Goal: Transaction & Acquisition: Book appointment/travel/reservation

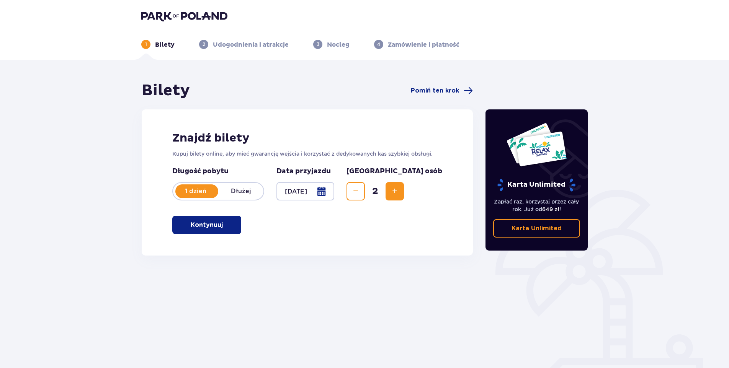
click at [218, 227] on button "Kontynuuj" at bounding box center [206, 225] width 69 height 18
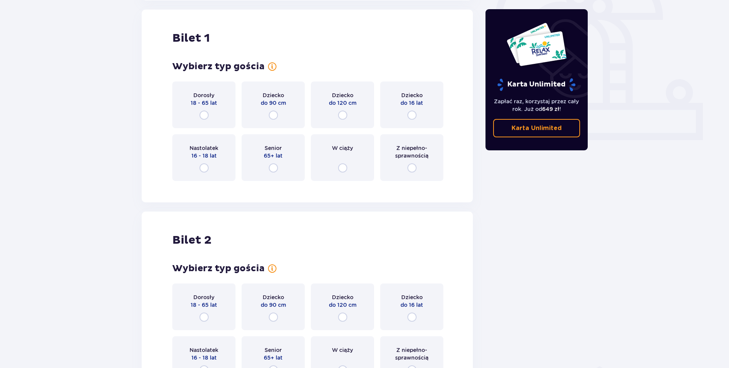
scroll to position [256, 0]
click at [204, 112] on input "radio" at bounding box center [203, 114] width 9 height 9
radio input "true"
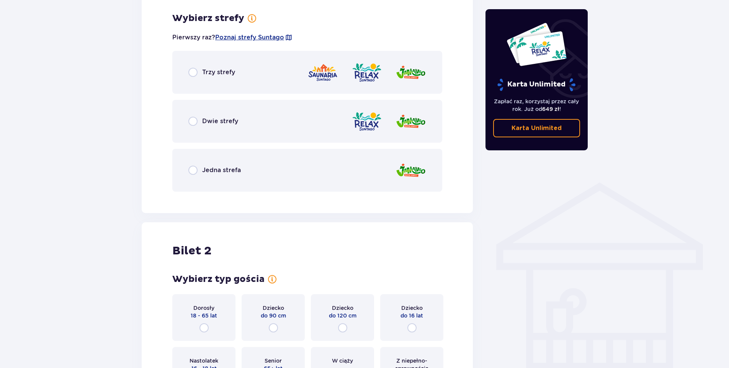
scroll to position [442, 0]
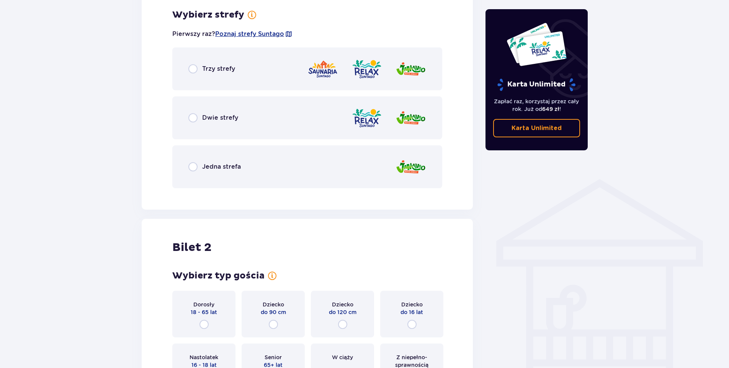
click at [202, 318] on div "Dorosły 18 - 65 lat" at bounding box center [203, 314] width 63 height 47
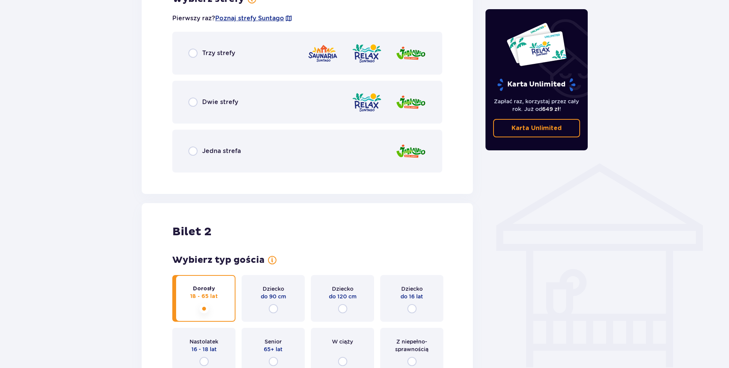
scroll to position [457, 0]
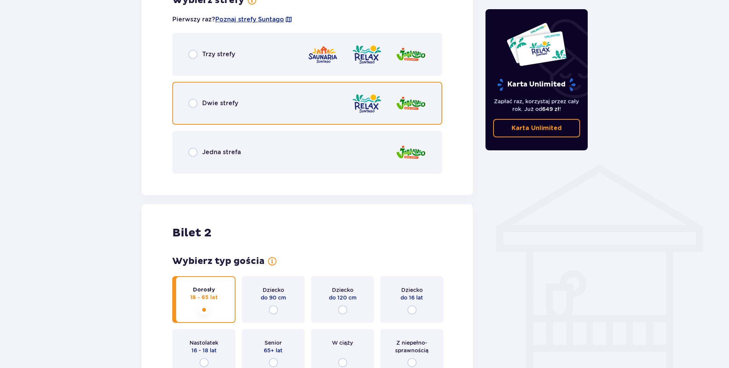
click at [194, 102] on input "radio" at bounding box center [192, 103] width 9 height 9
radio input "true"
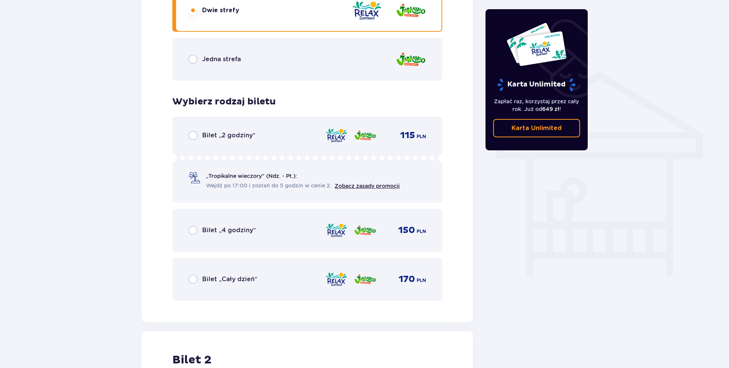
scroll to position [551, 0]
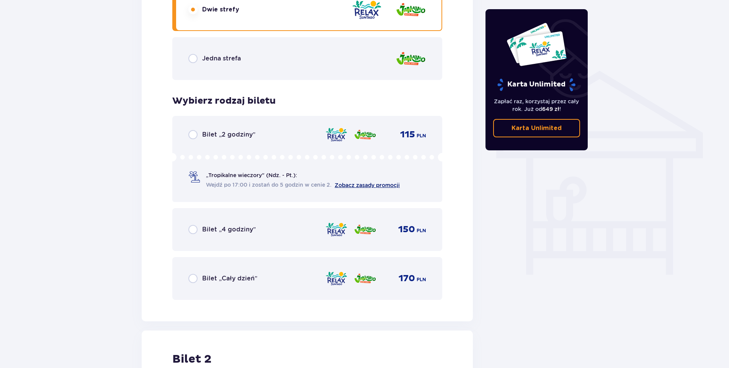
click at [388, 185] on link "Zobacz zasady promocji" at bounding box center [367, 185] width 65 height 6
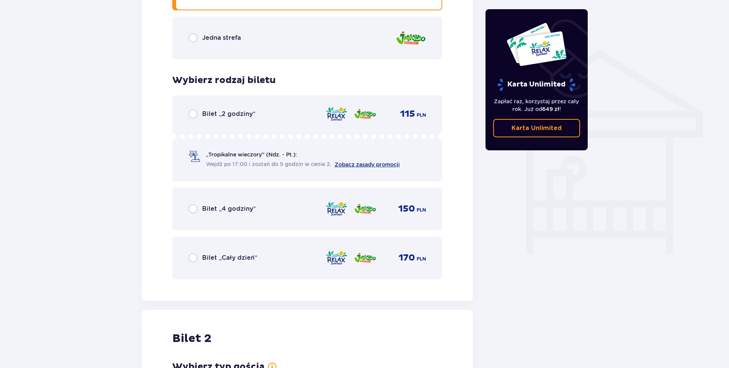
scroll to position [589, 0]
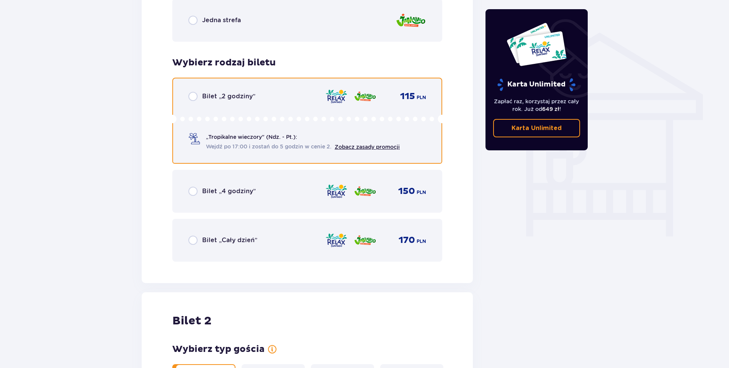
click at [194, 97] on input "radio" at bounding box center [192, 96] width 9 height 9
radio input "true"
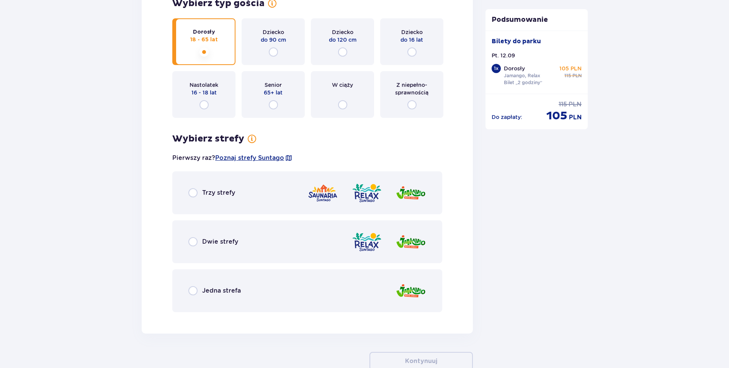
scroll to position [949, 0]
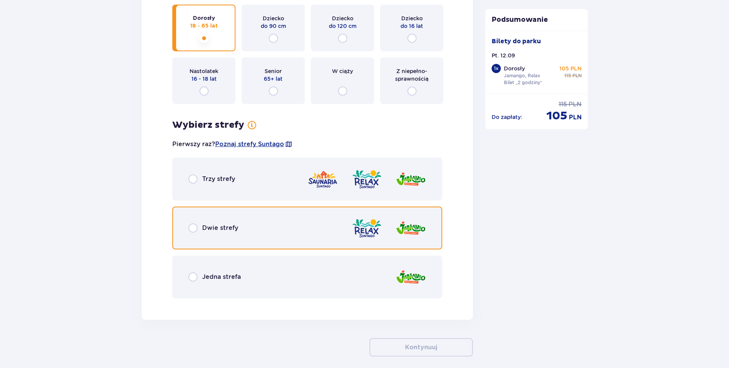
click at [192, 226] on input "radio" at bounding box center [192, 228] width 9 height 9
radio input "true"
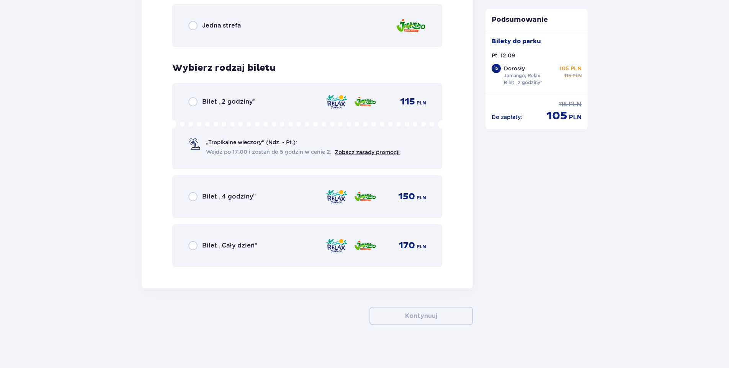
scroll to position [1203, 0]
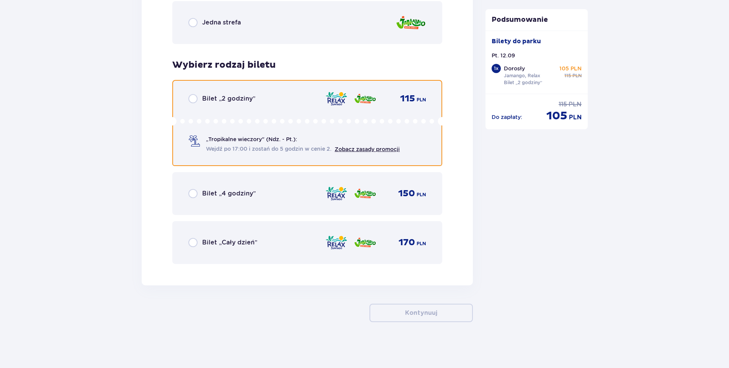
click at [190, 99] on input "radio" at bounding box center [192, 98] width 9 height 9
radio input "true"
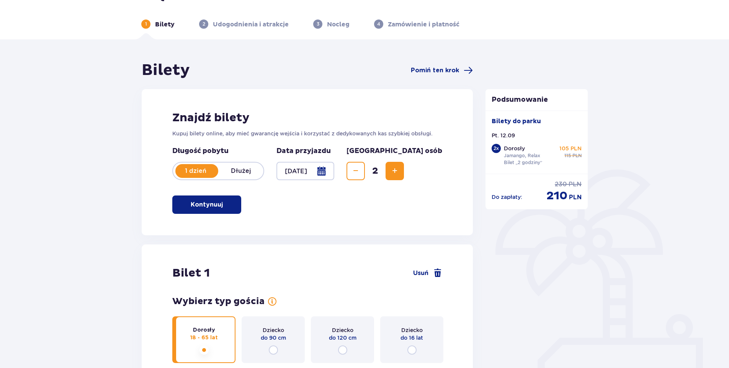
scroll to position [38, 0]
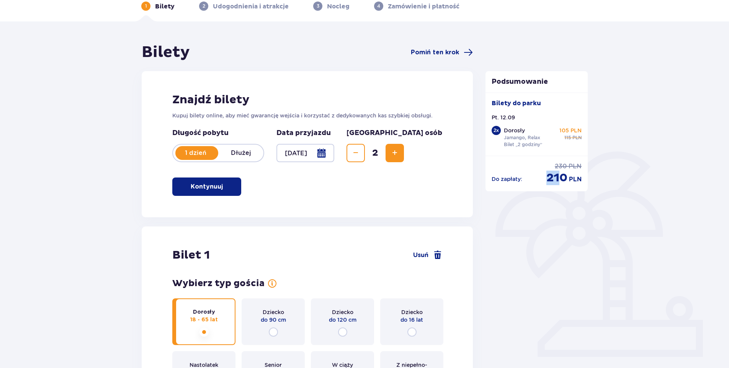
drag, startPoint x: 555, startPoint y: 177, endPoint x: 563, endPoint y: 179, distance: 8.6
click at [562, 179] on p "210" at bounding box center [556, 178] width 21 height 15
drag, startPoint x: 563, startPoint y: 179, endPoint x: 593, endPoint y: 180, distance: 29.5
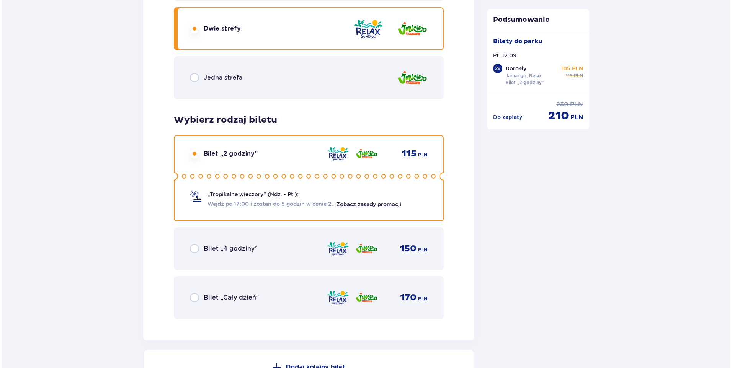
scroll to position [1281, 0]
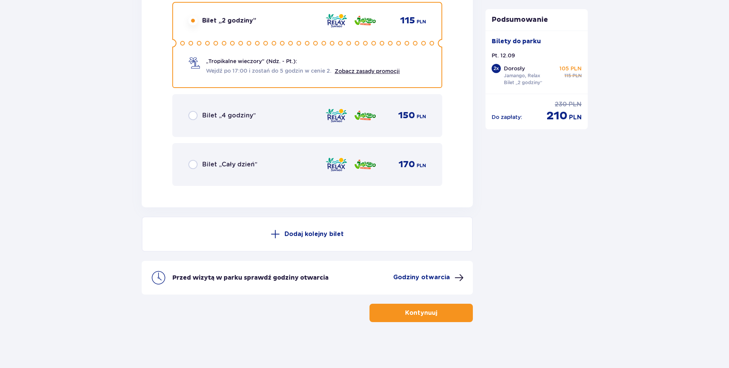
click at [431, 279] on p "Godziny otwarcia" at bounding box center [421, 277] width 57 height 8
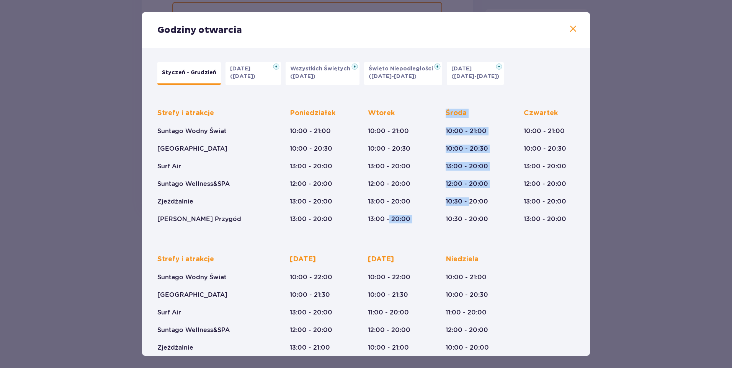
drag, startPoint x: 457, startPoint y: 209, endPoint x: 387, endPoint y: 212, distance: 69.7
click at [387, 212] on div "Strefy i atrakcje Suntago Wodny Świat Crocodile Island Surf Air Suntago Wellnes…" at bounding box center [365, 159] width 417 height 127
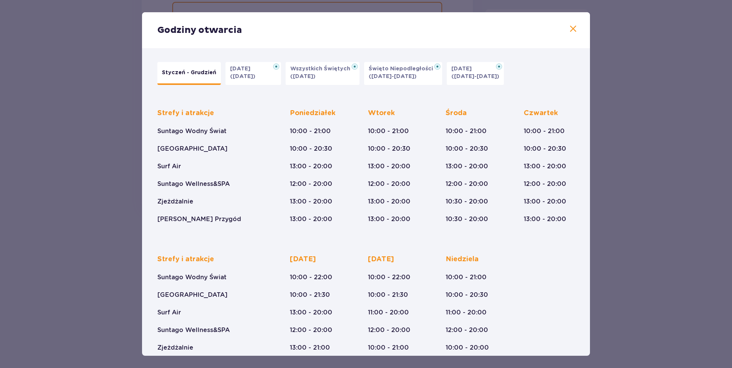
drag, startPoint x: 387, startPoint y: 212, endPoint x: 503, endPoint y: 267, distance: 128.6
click at [503, 267] on div "Strefy i atrakcje Suntago Wodny Świat Crocodile Island Surf Air Suntago Wellnes…" at bounding box center [365, 306] width 417 height 127
click at [572, 25] on span at bounding box center [572, 28] width 9 height 9
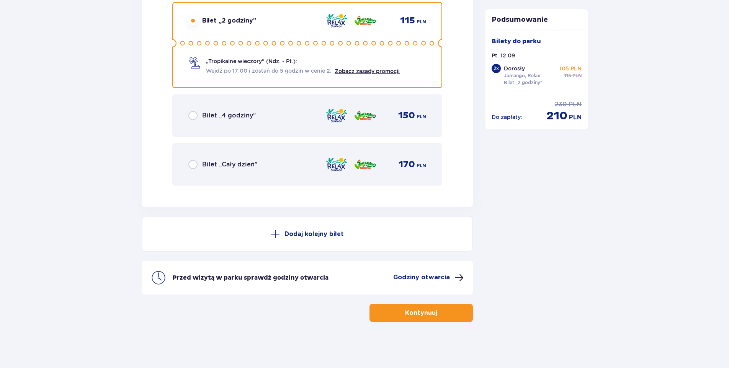
click at [439, 318] on button "Kontynuuj" at bounding box center [420, 313] width 103 height 18
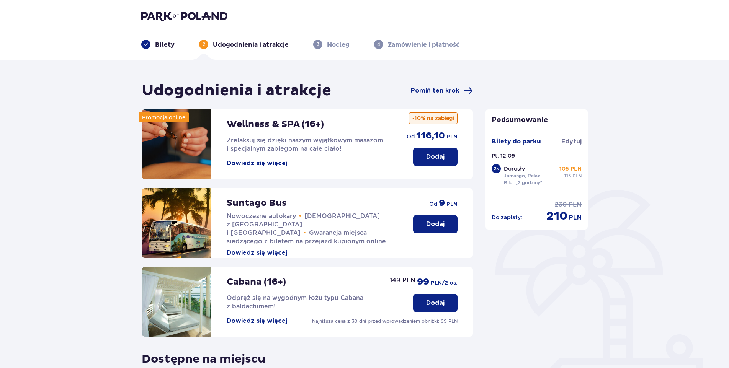
click at [264, 283] on p "Cabana (16+)" at bounding box center [256, 281] width 59 height 11
click at [256, 320] on button "Dowiedz się więcej" at bounding box center [257, 321] width 60 height 8
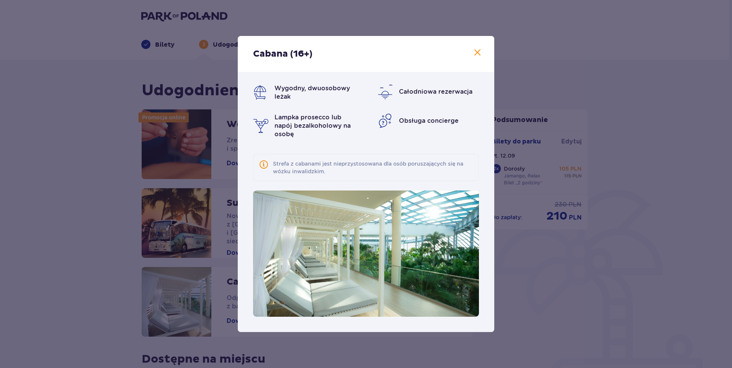
click at [449, 120] on span "Obsługa concierge" at bounding box center [429, 120] width 60 height 7
drag, startPoint x: 449, startPoint y: 120, endPoint x: 431, endPoint y: 124, distance: 18.4
click at [431, 124] on span "Obsługa concierge" at bounding box center [429, 120] width 60 height 7
drag, startPoint x: 431, startPoint y: 124, endPoint x: 423, endPoint y: 124, distance: 7.3
click at [423, 124] on p "Obsługa concierge" at bounding box center [429, 121] width 60 height 8
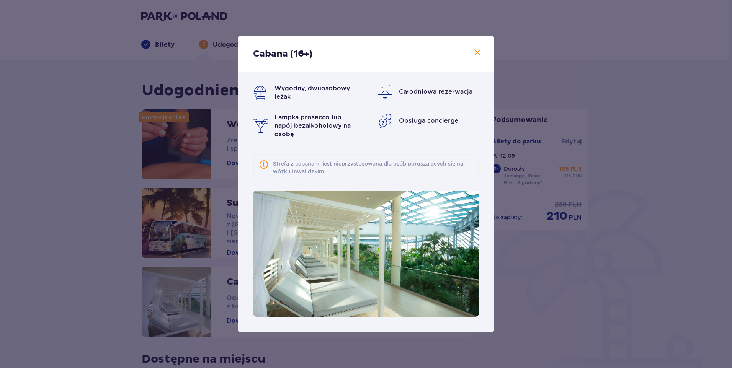
click at [479, 51] on span at bounding box center [477, 52] width 9 height 9
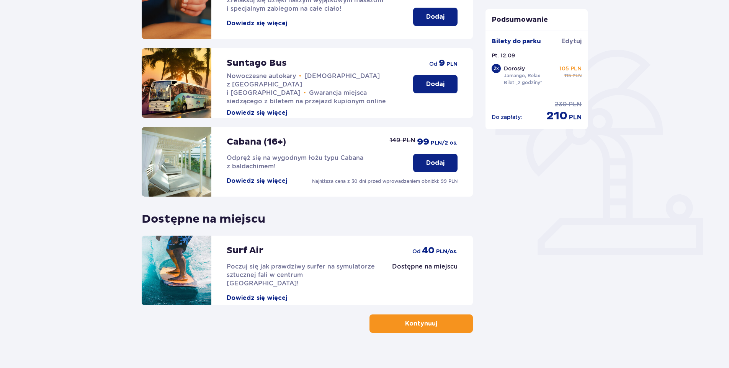
scroll to position [151, 0]
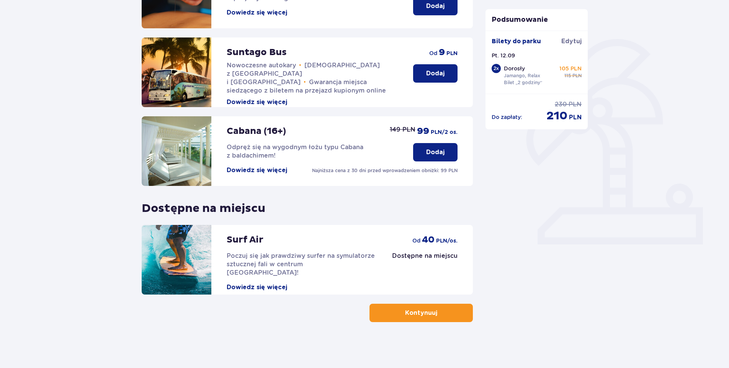
click at [433, 154] on p "Dodaj" at bounding box center [435, 152] width 18 height 8
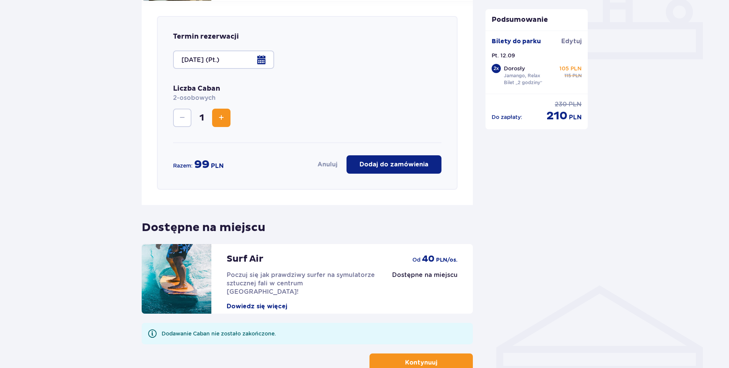
scroll to position [343, 0]
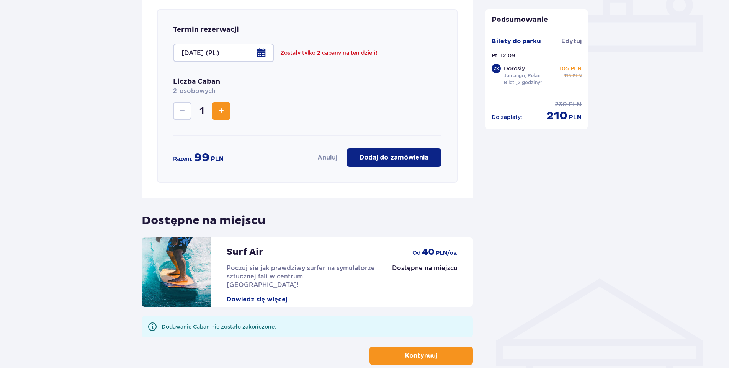
click at [221, 104] on button "Increase" at bounding box center [221, 111] width 18 height 18
click at [182, 112] on span "Decrease" at bounding box center [182, 110] width 9 height 9
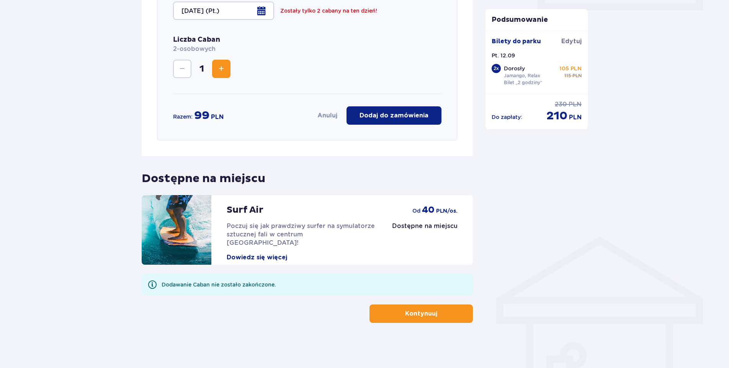
scroll to position [386, 0]
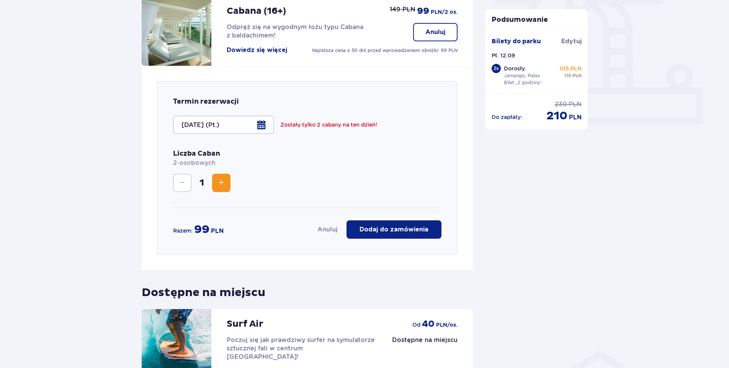
click at [330, 227] on button "Anuluj" at bounding box center [327, 229] width 20 height 8
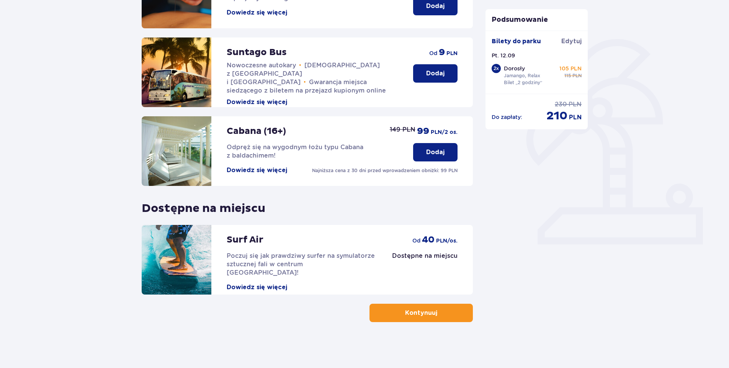
scroll to position [151, 0]
click at [417, 317] on p "Kontynuuj" at bounding box center [421, 313] width 32 height 8
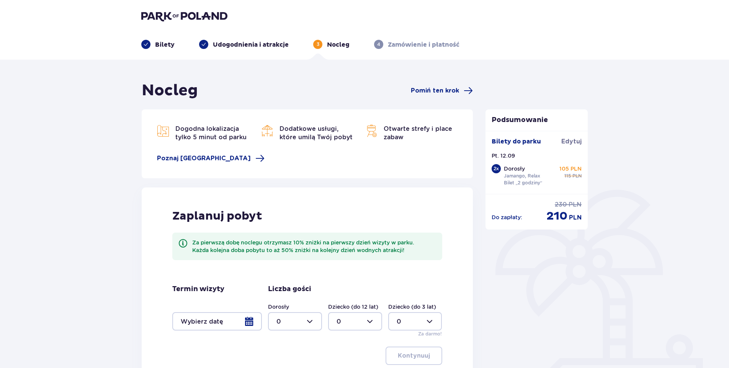
scroll to position [77, 0]
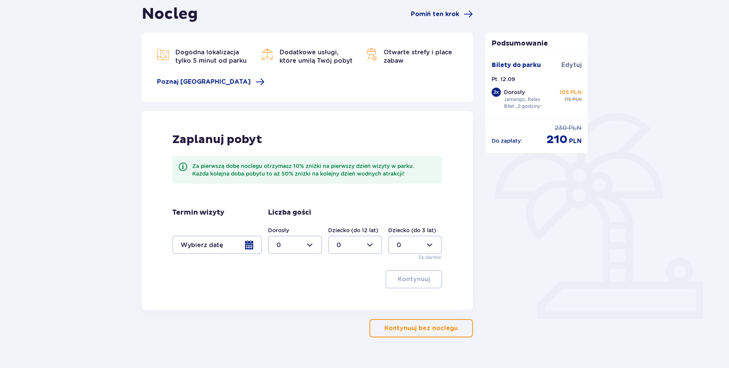
click at [439, 326] on p "Kontynuuj bez noclegu" at bounding box center [420, 328] width 73 height 8
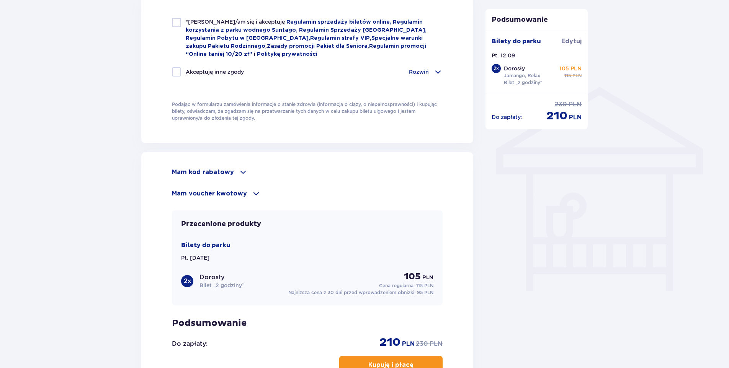
scroll to position [535, 0]
click at [232, 191] on p "Mam voucher kwotowy" at bounding box center [209, 193] width 75 height 8
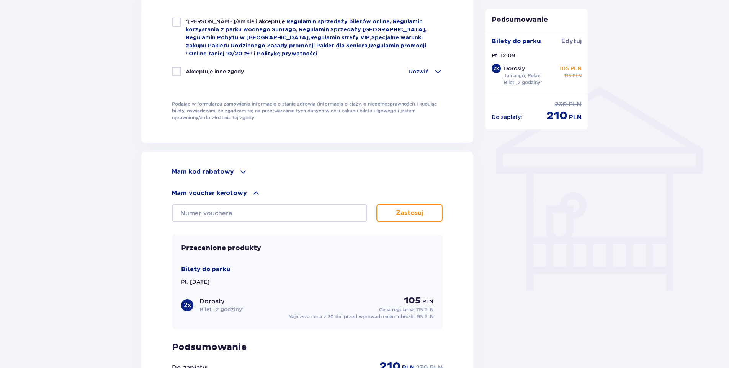
click at [232, 191] on p "Mam voucher kwotowy" at bounding box center [209, 193] width 75 height 8
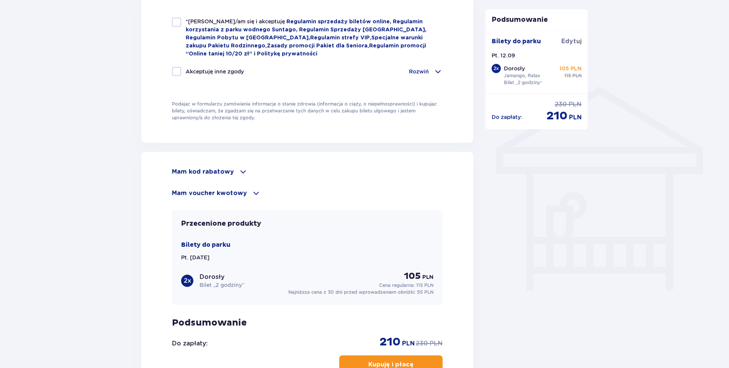
click at [230, 170] on p "Mam kod rabatowy" at bounding box center [203, 172] width 62 height 8
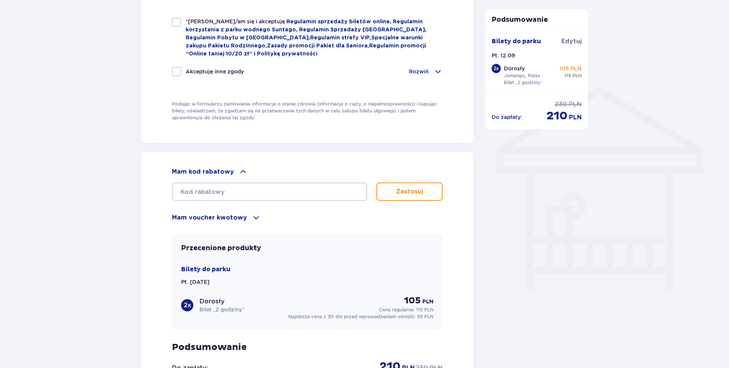
click at [230, 170] on p "Mam kod rabatowy" at bounding box center [203, 172] width 62 height 8
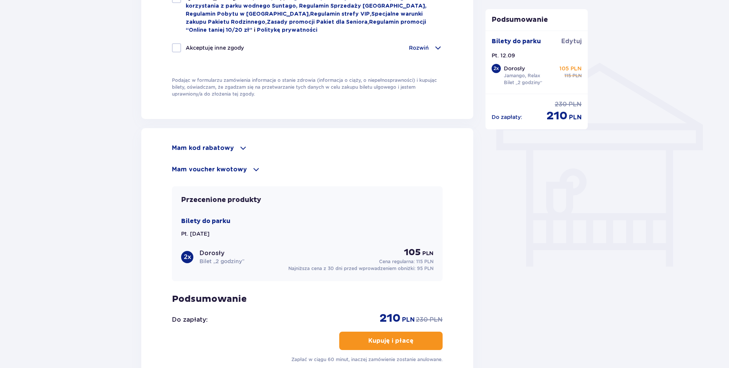
scroll to position [612, 0]
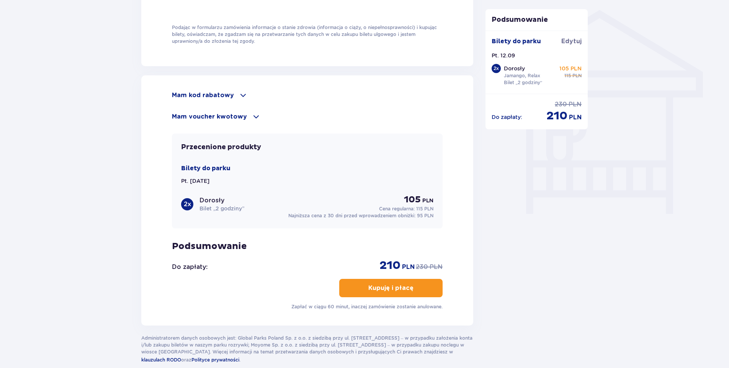
click at [230, 115] on p "Mam voucher kwotowy" at bounding box center [209, 117] width 75 height 8
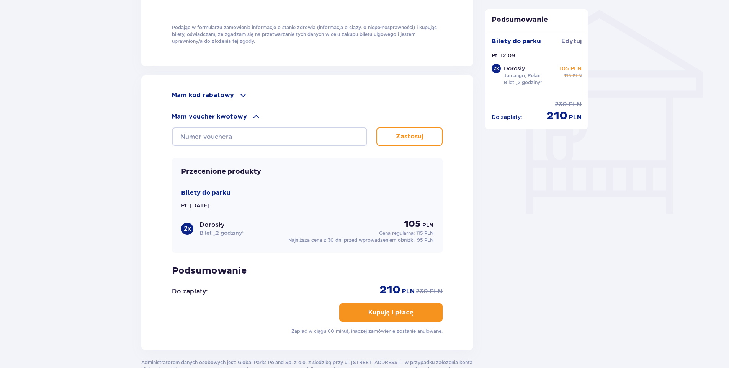
click at [230, 115] on p "Mam voucher kwotowy" at bounding box center [209, 117] width 75 height 8
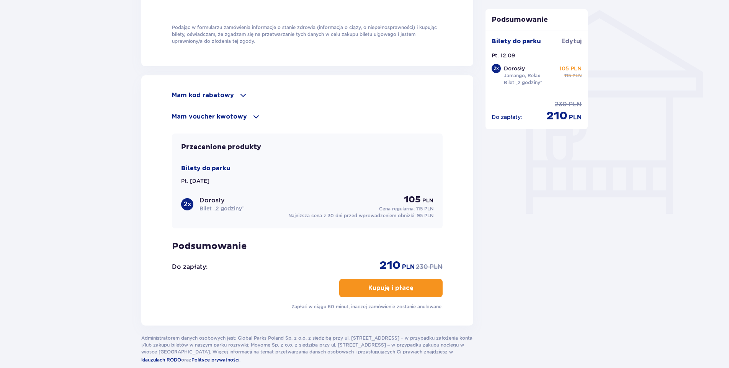
click at [232, 96] on div "Mam kod rabatowy" at bounding box center [307, 95] width 271 height 9
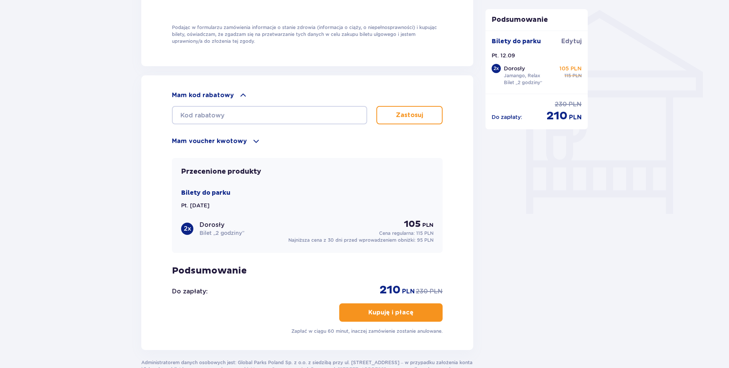
click at [232, 96] on div "Mam kod rabatowy" at bounding box center [307, 95] width 271 height 9
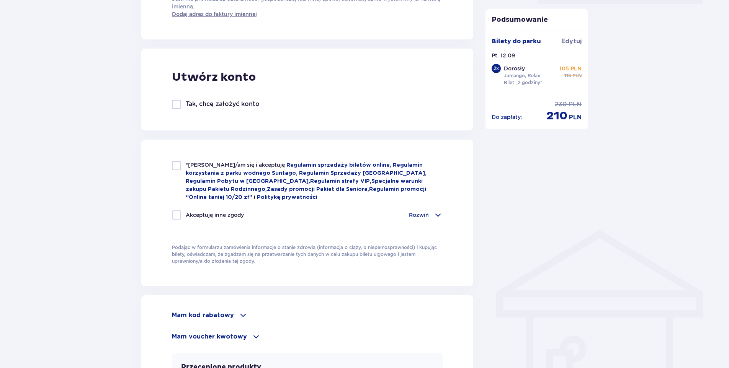
scroll to position [384, 0]
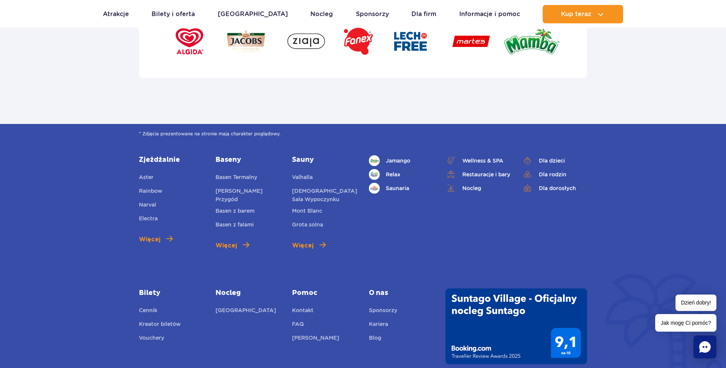
scroll to position [2603, 0]
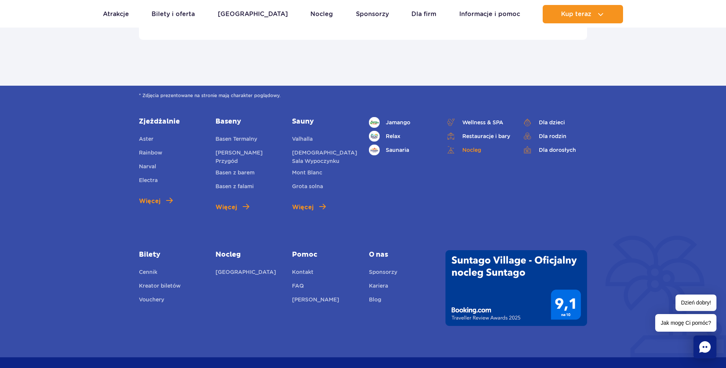
click at [475, 149] on link "Nocleg" at bounding box center [478, 150] width 65 height 11
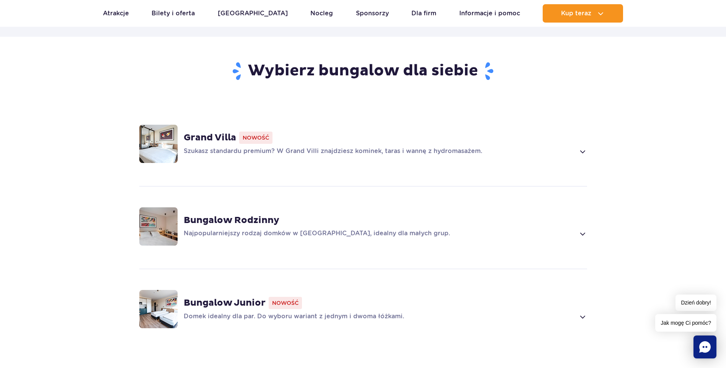
scroll to position [498, 0]
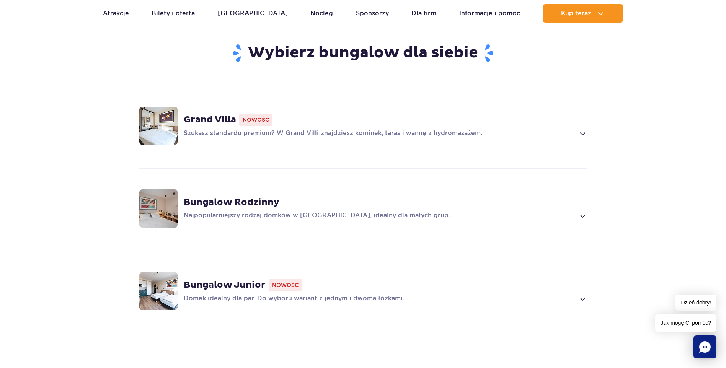
click at [415, 129] on p "Szukasz standardu premium? W Grand Villi znajdziesz kominek, taras i wannę z hy…" at bounding box center [380, 133] width 392 height 9
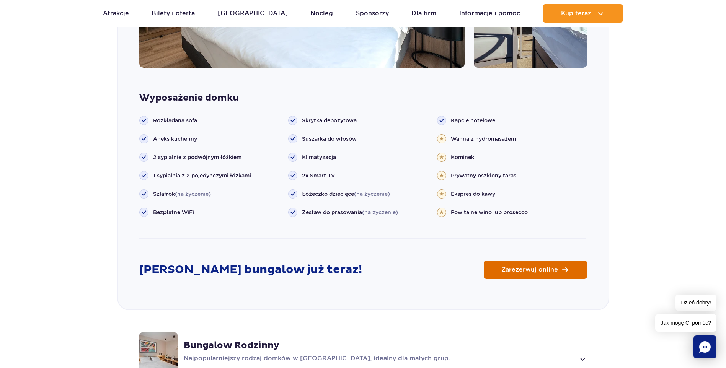
scroll to position [804, 0]
click at [528, 266] on span "Zarezerwuj online" at bounding box center [529, 269] width 57 height 6
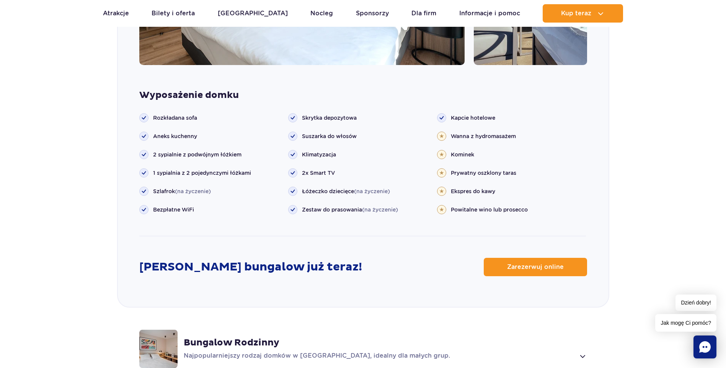
scroll to position [957, 0]
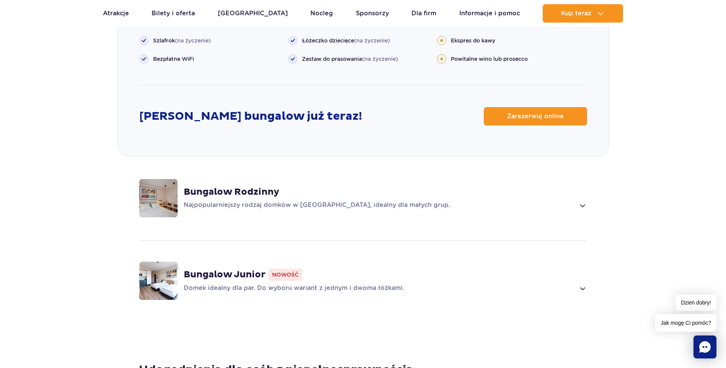
click at [579, 201] on span at bounding box center [582, 205] width 9 height 9
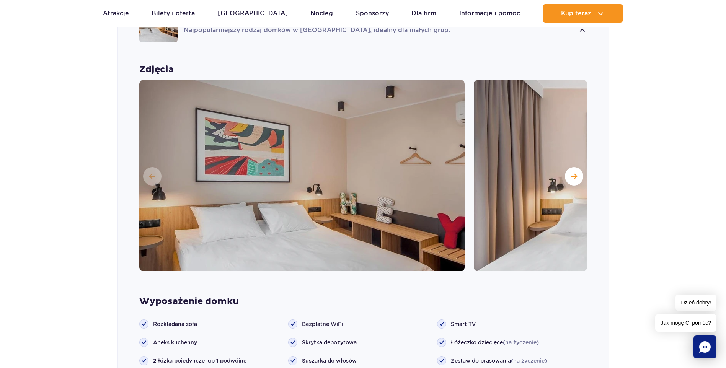
scroll to position [684, 0]
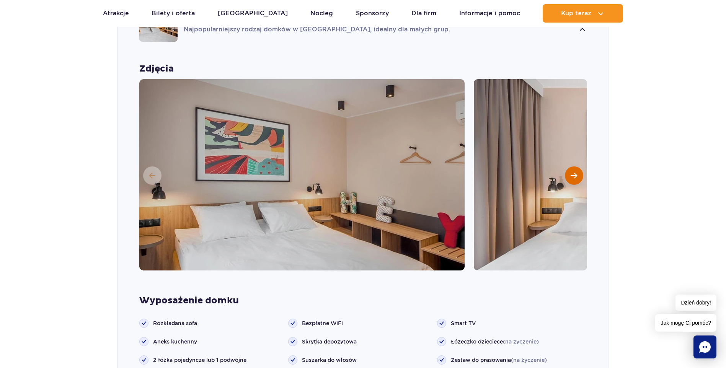
click at [577, 166] on button "Następny slajd" at bounding box center [574, 175] width 18 height 18
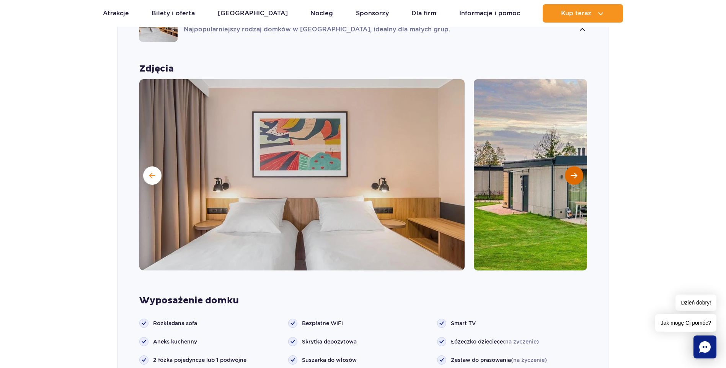
click at [577, 166] on button "Następny slajd" at bounding box center [574, 175] width 18 height 18
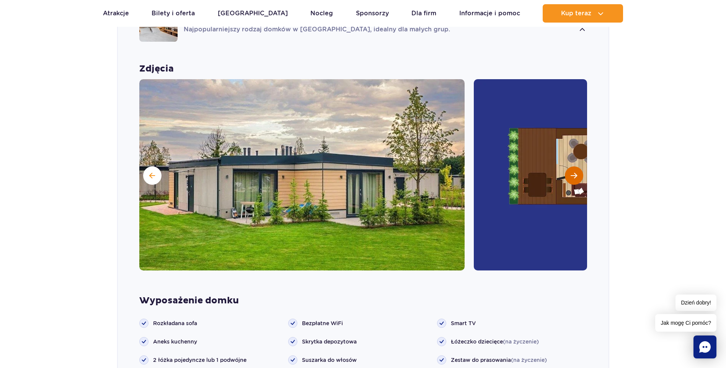
click at [577, 166] on button "Następny slajd" at bounding box center [574, 175] width 18 height 18
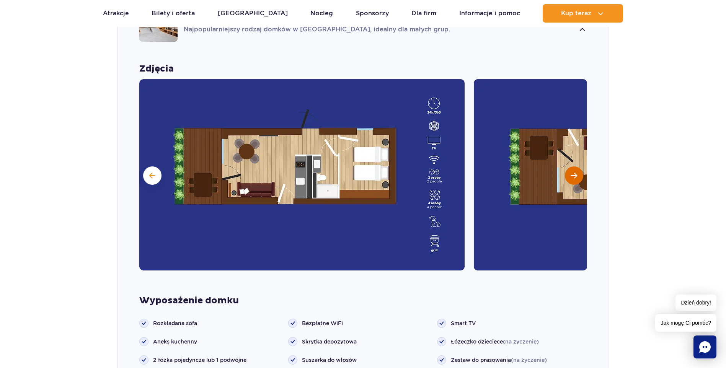
click at [577, 166] on button "Następny slajd" at bounding box center [574, 175] width 18 height 18
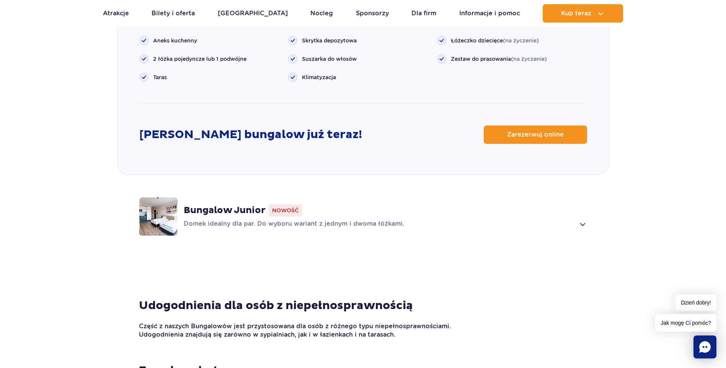
scroll to position [990, 0]
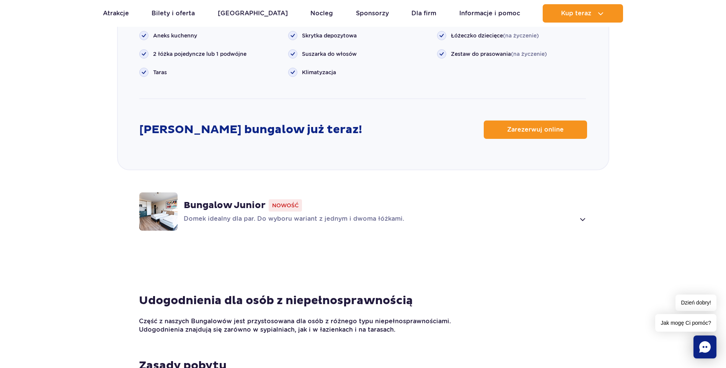
click at [575, 215] on p "Domek idealny dla par. Do wyboru wariant z jednym i dwoma łóżkami." at bounding box center [380, 219] width 392 height 9
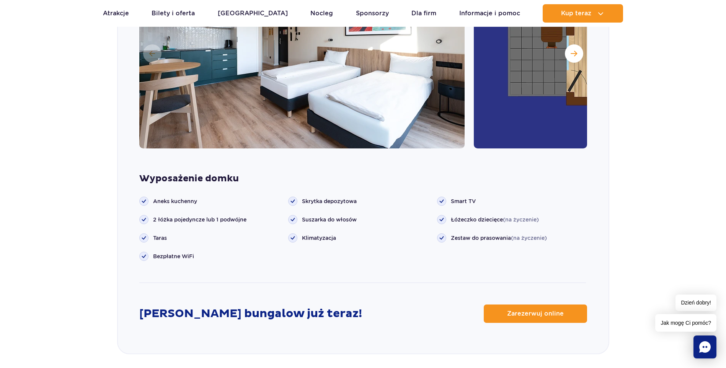
scroll to position [893, 0]
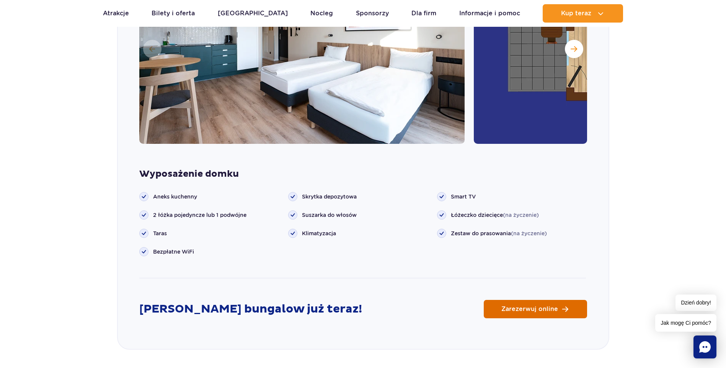
click at [539, 306] on span "Zarezerwuj online" at bounding box center [529, 309] width 57 height 6
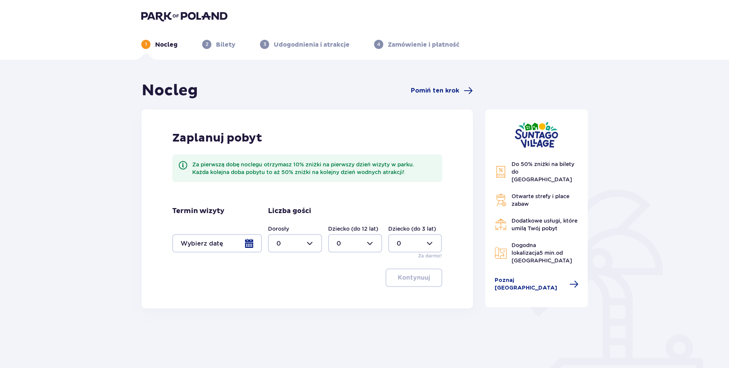
click at [245, 244] on div at bounding box center [217, 243] width 90 height 18
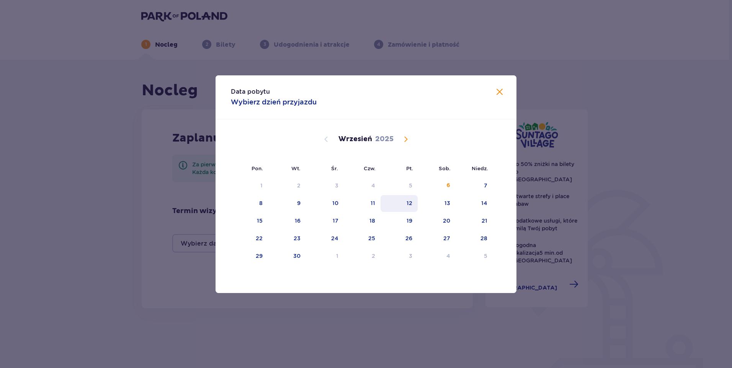
click at [410, 207] on div "12" at bounding box center [409, 203] width 6 height 8
click at [439, 204] on div "13" at bounding box center [437, 203] width 38 height 17
type input "12.09.25 - 13.09.25"
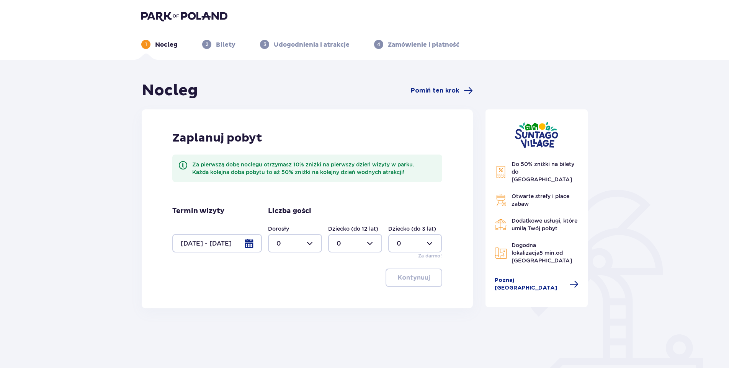
click at [315, 244] on div at bounding box center [295, 243] width 54 height 18
click at [284, 295] on div "2" at bounding box center [294, 299] width 37 height 8
type input "2"
click at [418, 278] on p "Kontynuuj" at bounding box center [414, 278] width 32 height 8
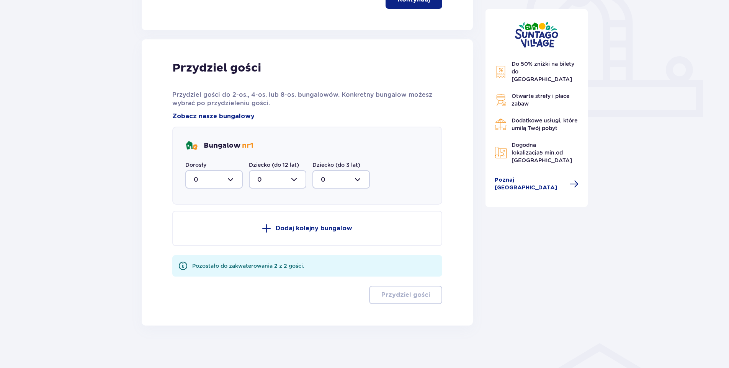
scroll to position [282, 0]
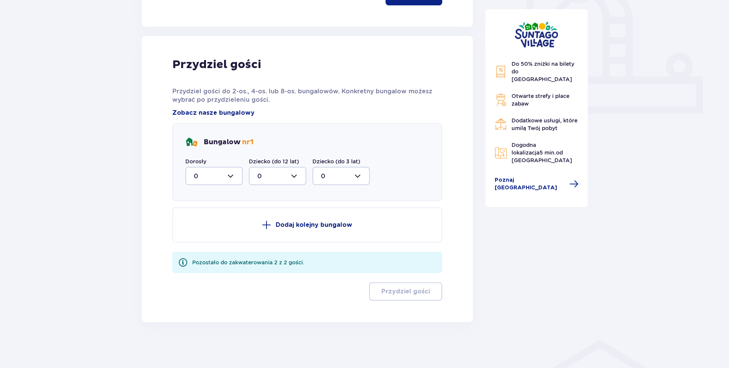
click at [218, 179] on div at bounding box center [213, 176] width 57 height 18
click at [196, 232] on p "2" at bounding box center [196, 231] width 4 height 8
type input "2"
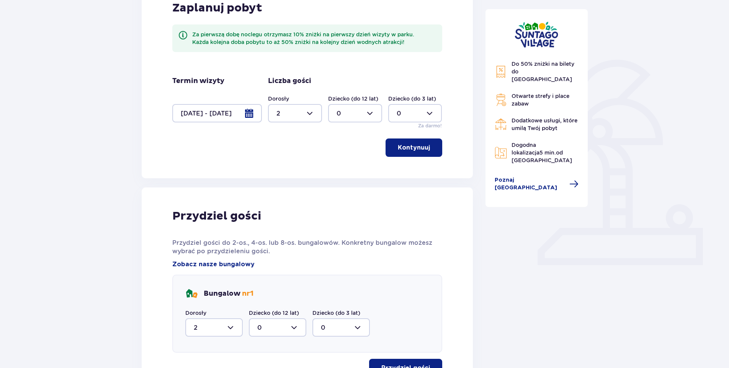
scroll to position [207, 0]
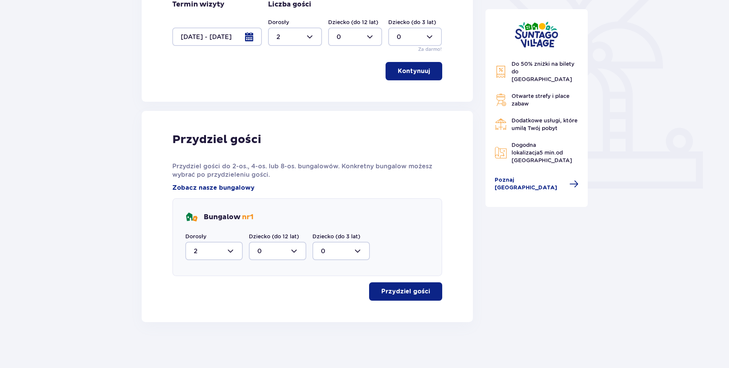
click at [391, 289] on p "Przydziel gości" at bounding box center [405, 291] width 49 height 8
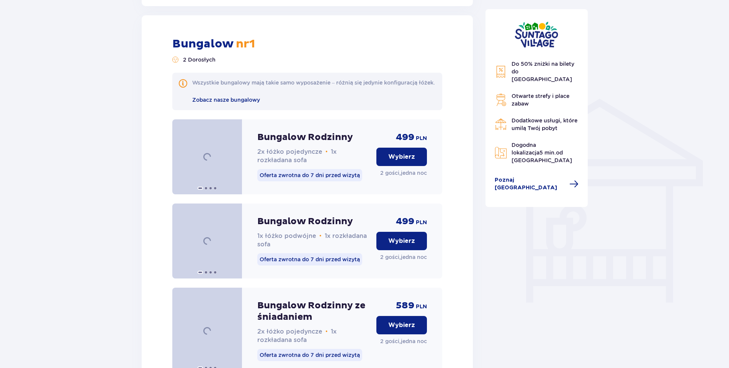
scroll to position [529, 0]
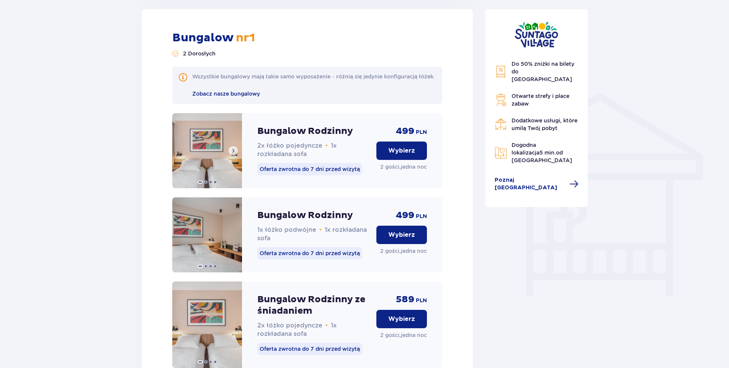
click at [234, 154] on span at bounding box center [233, 151] width 6 height 6
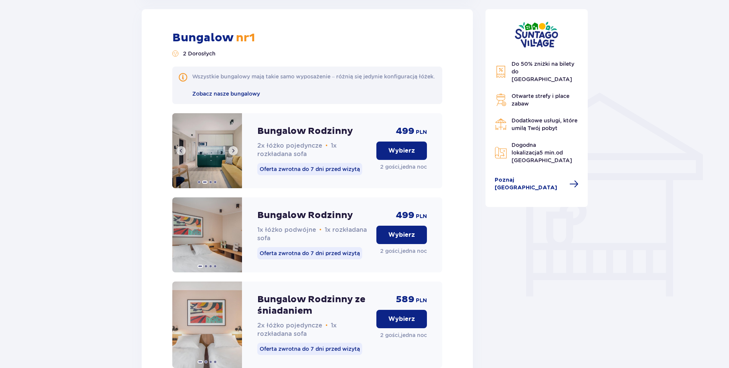
click at [234, 154] on span at bounding box center [233, 151] width 6 height 6
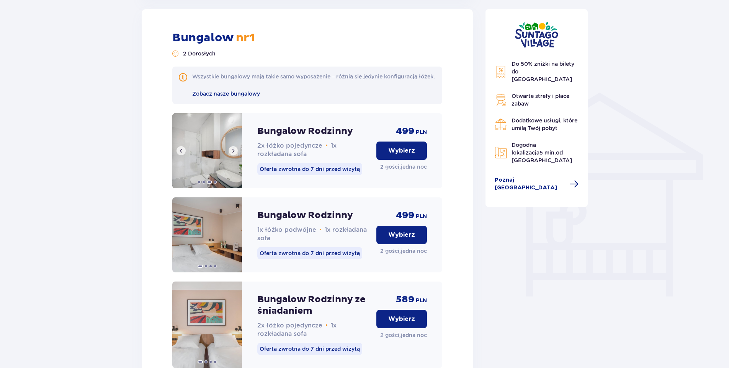
click at [234, 154] on span at bounding box center [233, 151] width 6 height 6
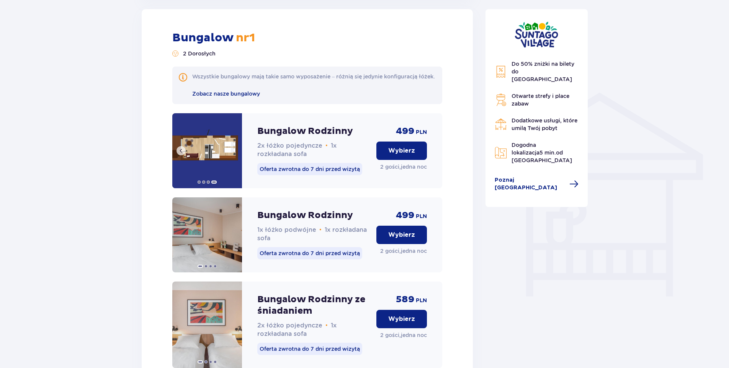
click at [234, 158] on img at bounding box center [207, 150] width 70 height 75
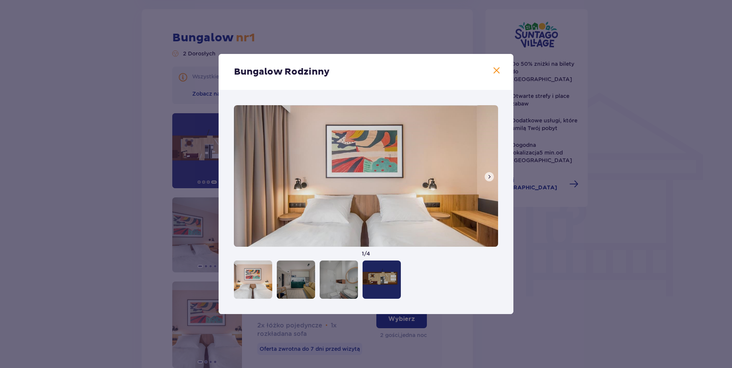
click at [489, 176] on span at bounding box center [489, 177] width 6 height 6
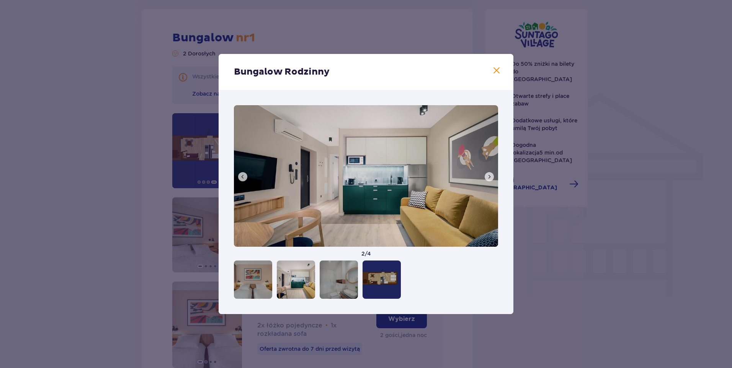
click at [489, 176] on span at bounding box center [489, 177] width 6 height 6
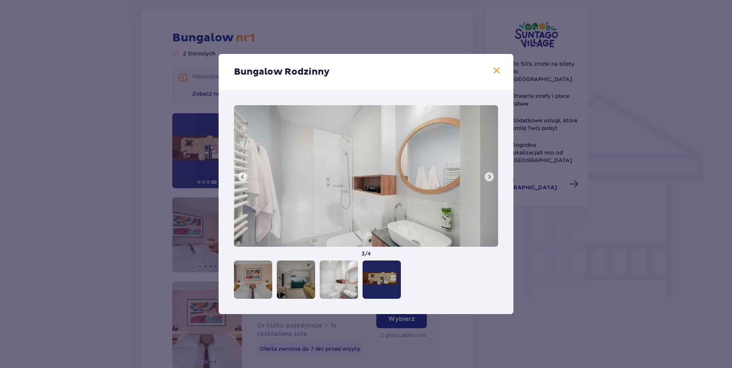
click at [489, 176] on span at bounding box center [489, 177] width 6 height 6
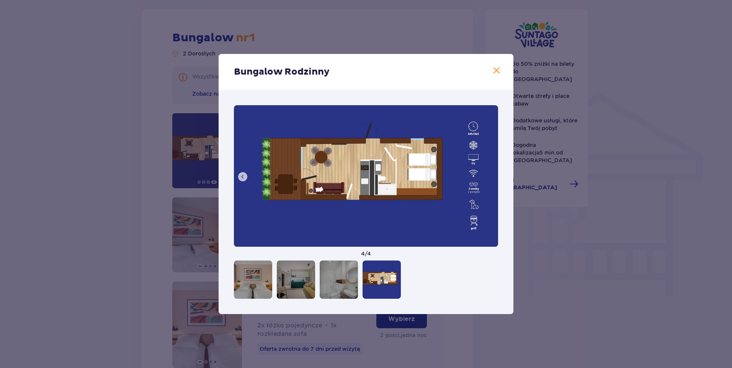
click at [495, 72] on span at bounding box center [496, 70] width 9 height 9
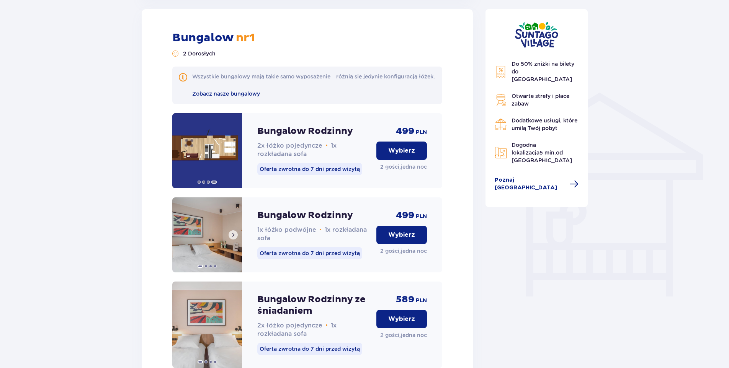
click at [233, 238] on span at bounding box center [233, 235] width 6 height 6
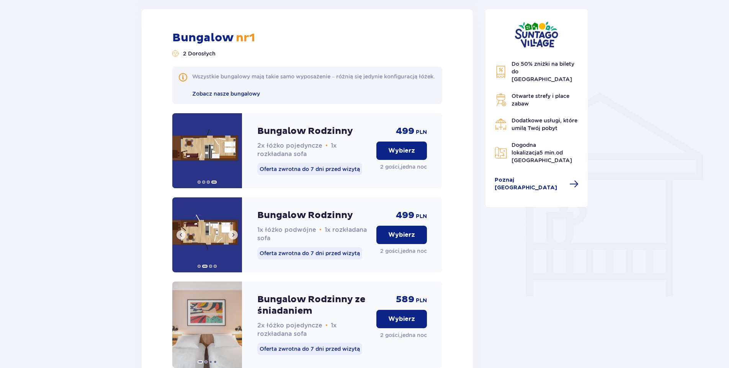
click at [233, 238] on span at bounding box center [233, 235] width 6 height 6
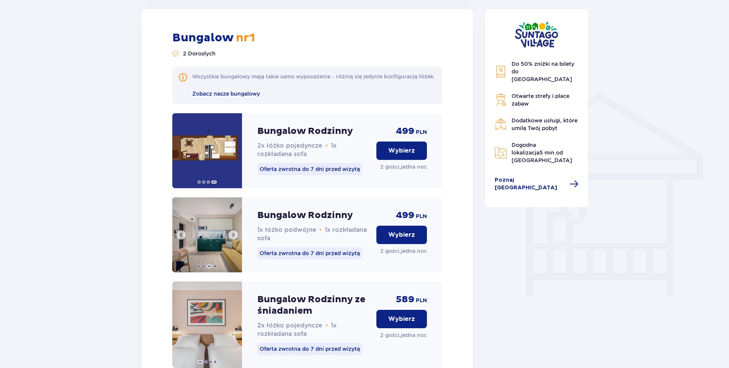
click at [233, 238] on span at bounding box center [233, 235] width 6 height 6
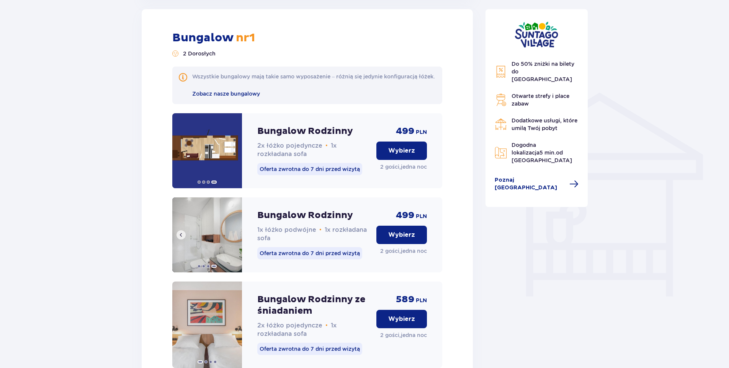
click at [233, 243] on img at bounding box center [207, 234] width 70 height 75
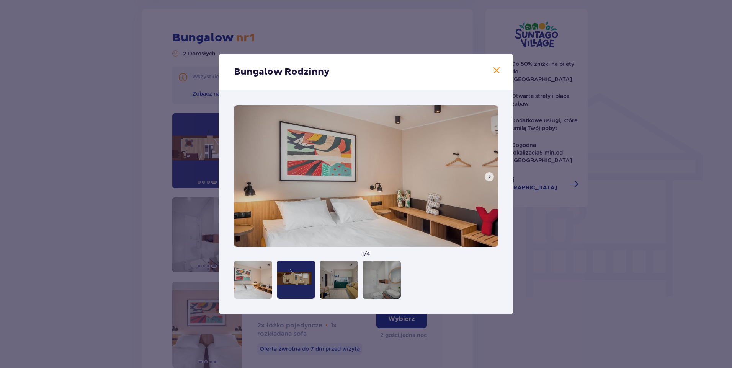
click at [494, 73] on span at bounding box center [496, 70] width 9 height 9
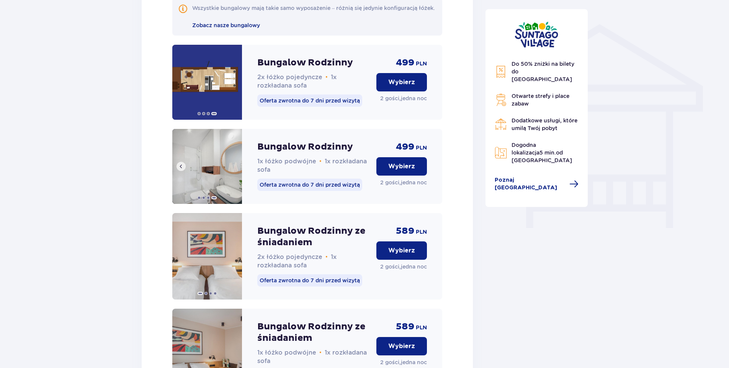
scroll to position [715, 0]
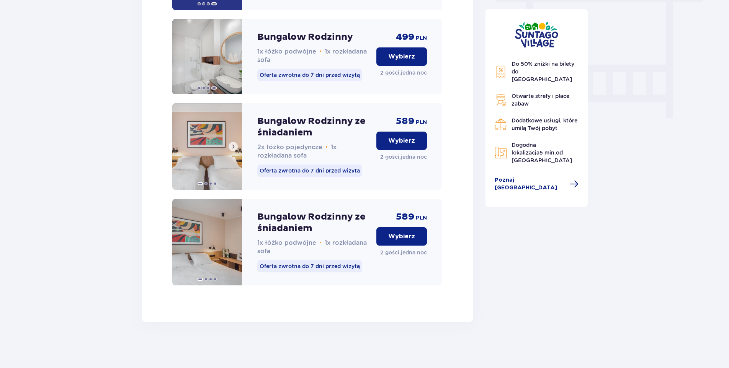
click at [234, 144] on span at bounding box center [233, 147] width 6 height 6
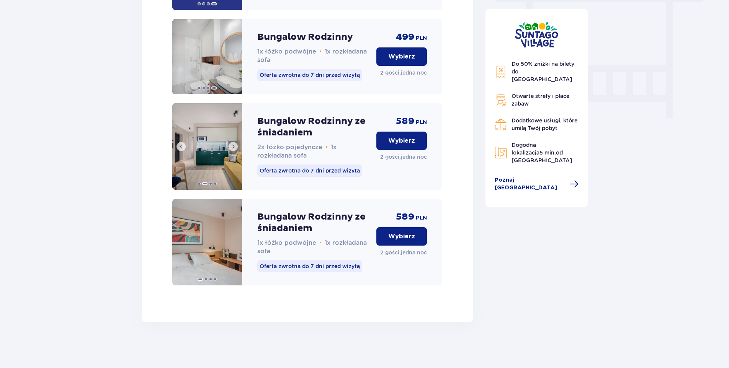
click at [234, 144] on span at bounding box center [233, 147] width 6 height 6
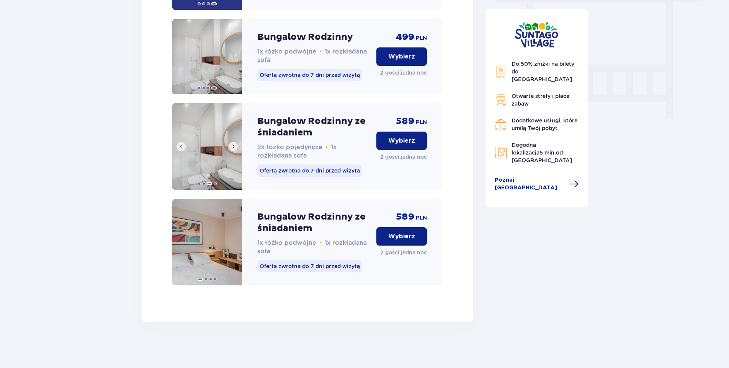
click at [234, 144] on span at bounding box center [233, 147] width 6 height 6
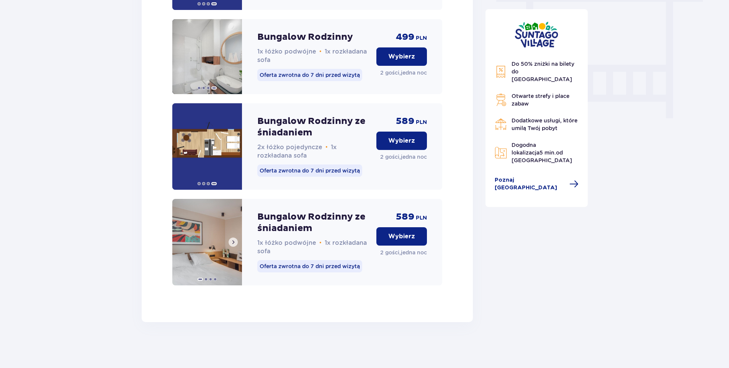
click at [233, 243] on span at bounding box center [233, 242] width 6 height 6
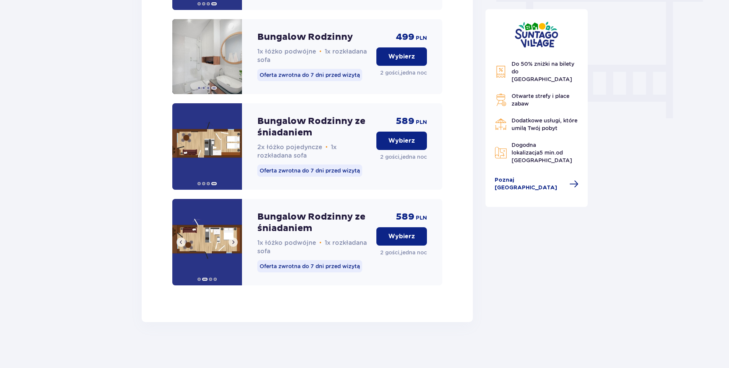
click at [233, 243] on span at bounding box center [233, 242] width 6 height 6
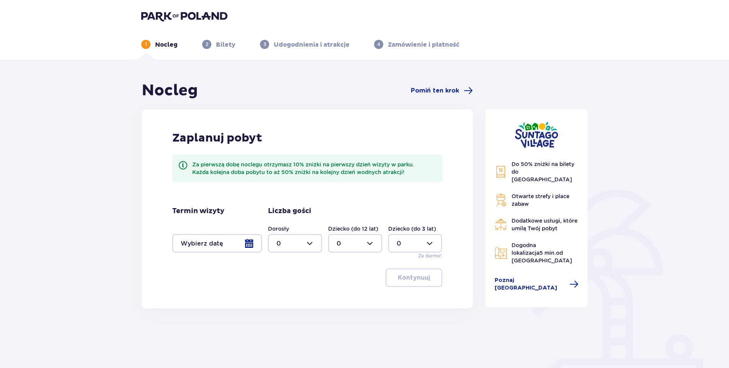
click at [248, 242] on div at bounding box center [217, 243] width 90 height 18
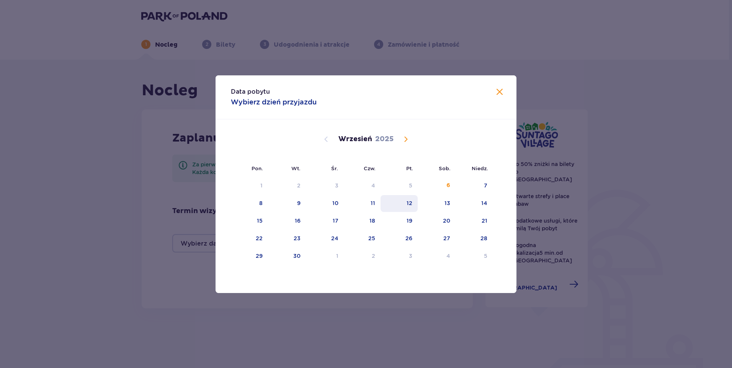
click at [405, 199] on div "12" at bounding box center [398, 203] width 37 height 17
click at [446, 202] on div "13" at bounding box center [447, 203] width 6 height 8
type input "[DATE] - [DATE]"
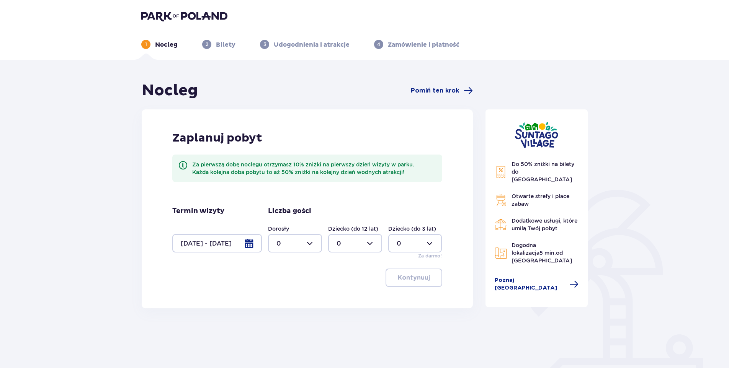
click at [309, 246] on div at bounding box center [295, 243] width 54 height 18
click at [289, 297] on div "2" at bounding box center [294, 299] width 37 height 8
type input "2"
click at [410, 275] on p "Kontynuuj" at bounding box center [414, 278] width 32 height 8
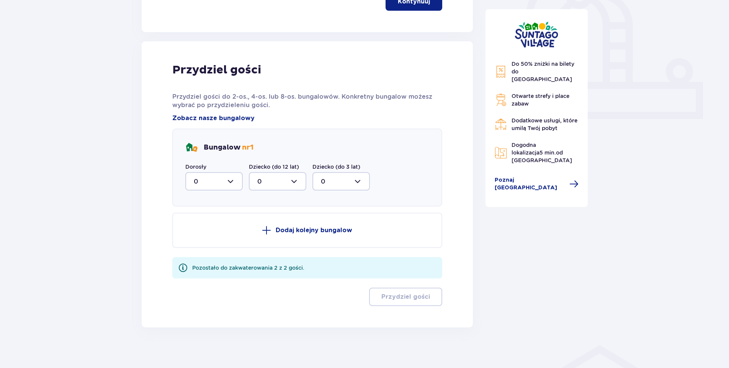
scroll to position [282, 0]
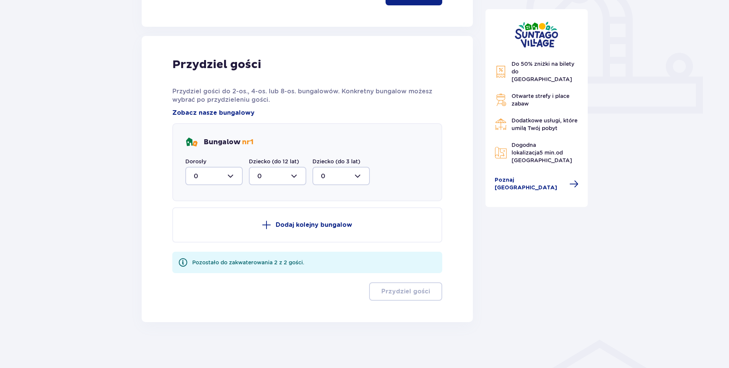
click at [224, 178] on div at bounding box center [213, 176] width 57 height 18
click at [205, 234] on div "2" at bounding box center [214, 231] width 41 height 8
type input "2"
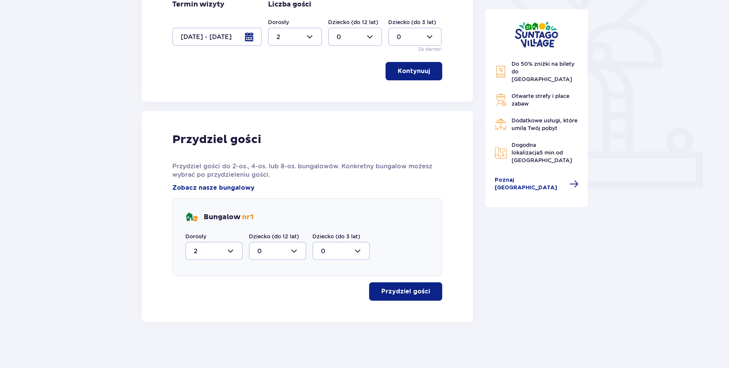
click at [423, 289] on p "Przydziel gości" at bounding box center [405, 291] width 49 height 8
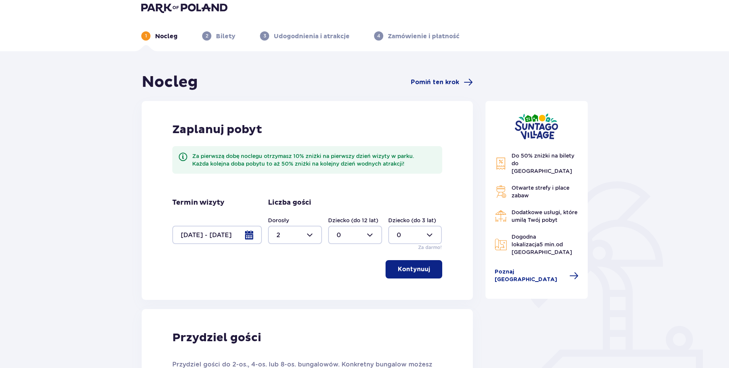
scroll to position [0, 0]
